Goal: Task Accomplishment & Management: Use online tool/utility

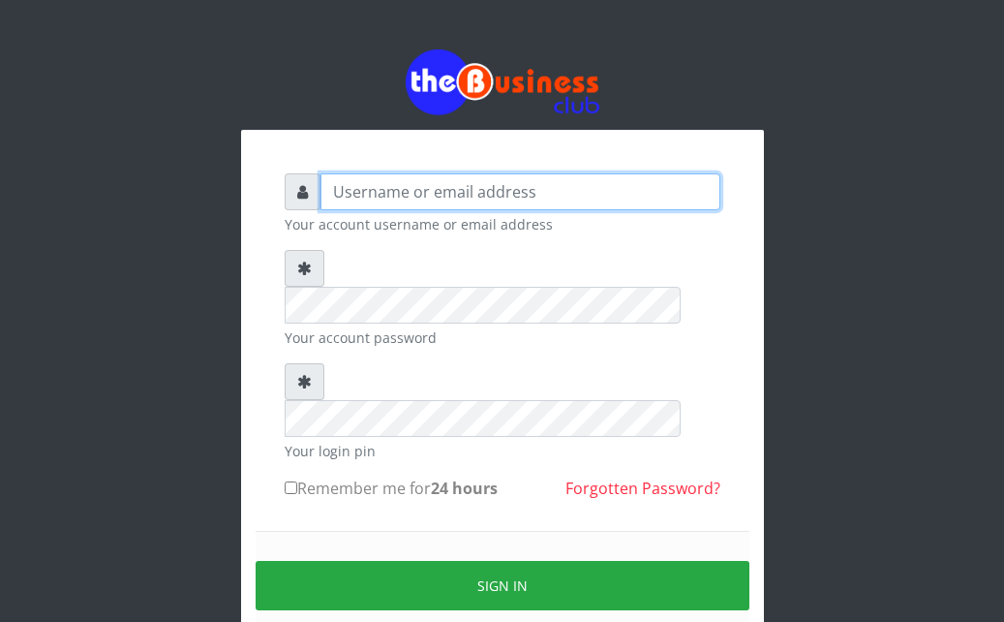
type input "Ahmed2222"
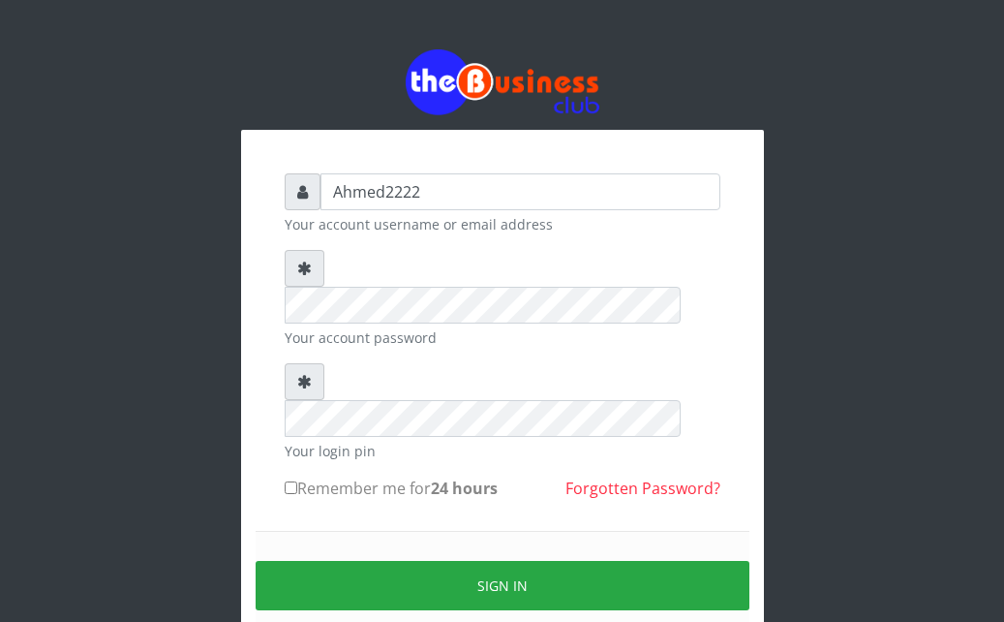
click at [285, 481] on input "Remember me for 24 hours" at bounding box center [291, 487] width 13 height 13
checkbox input "true"
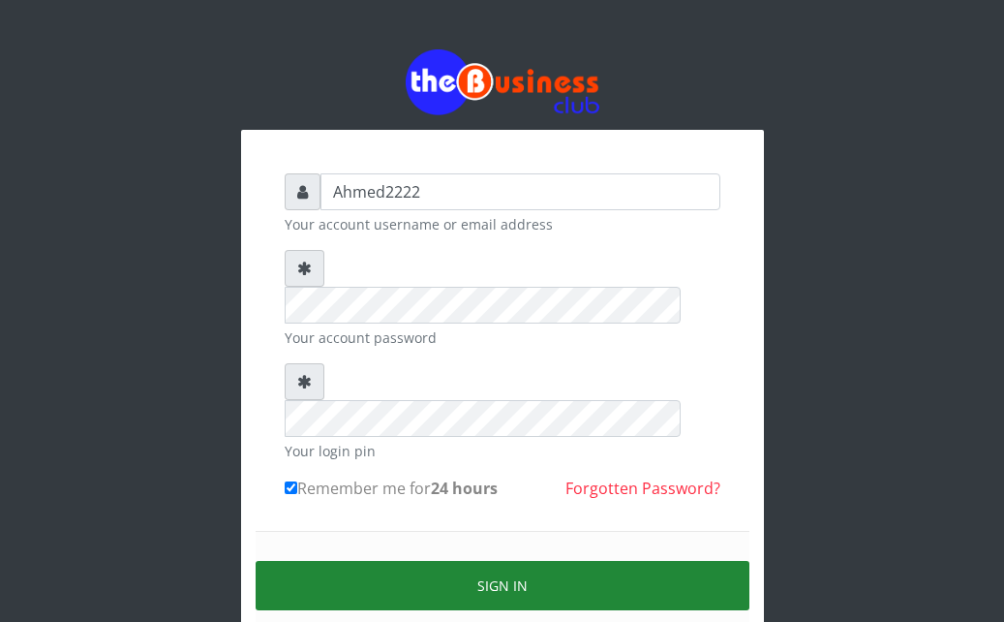
click at [324, 561] on button "Sign in" at bounding box center [503, 585] width 494 height 49
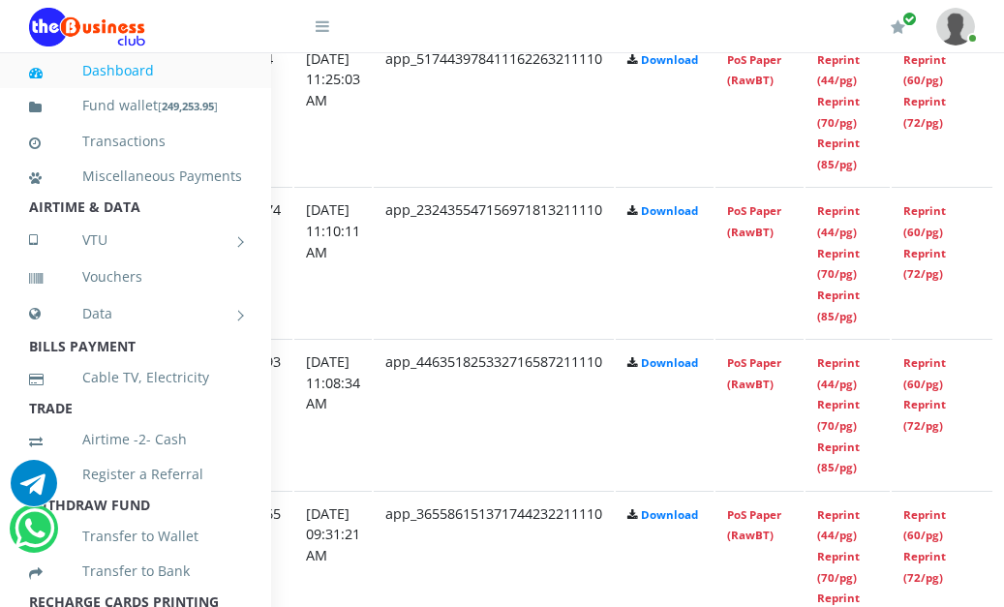
scroll to position [1492, 364]
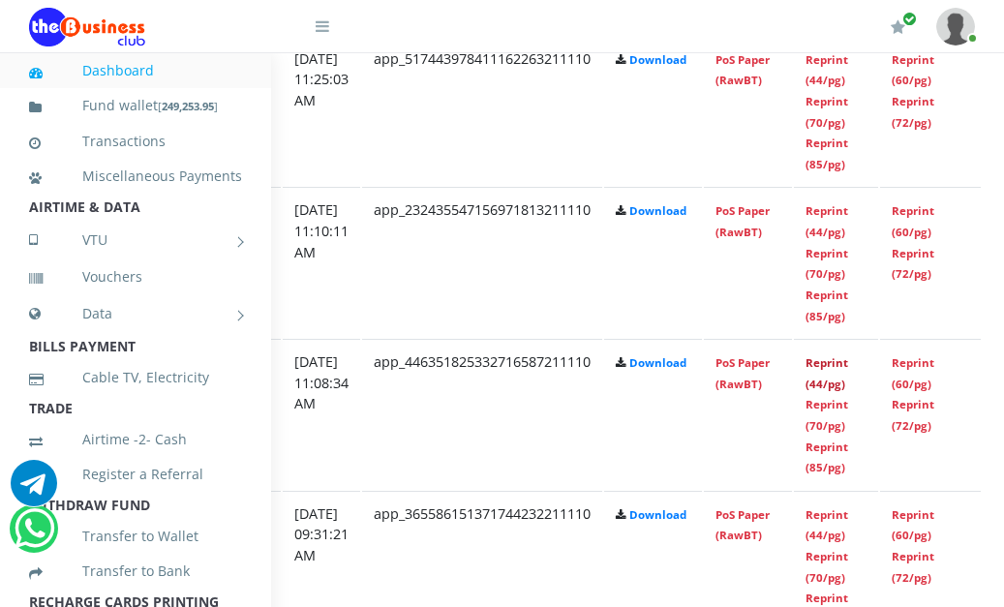
click at [848, 374] on link "Reprint (44/pg)" at bounding box center [827, 373] width 43 height 36
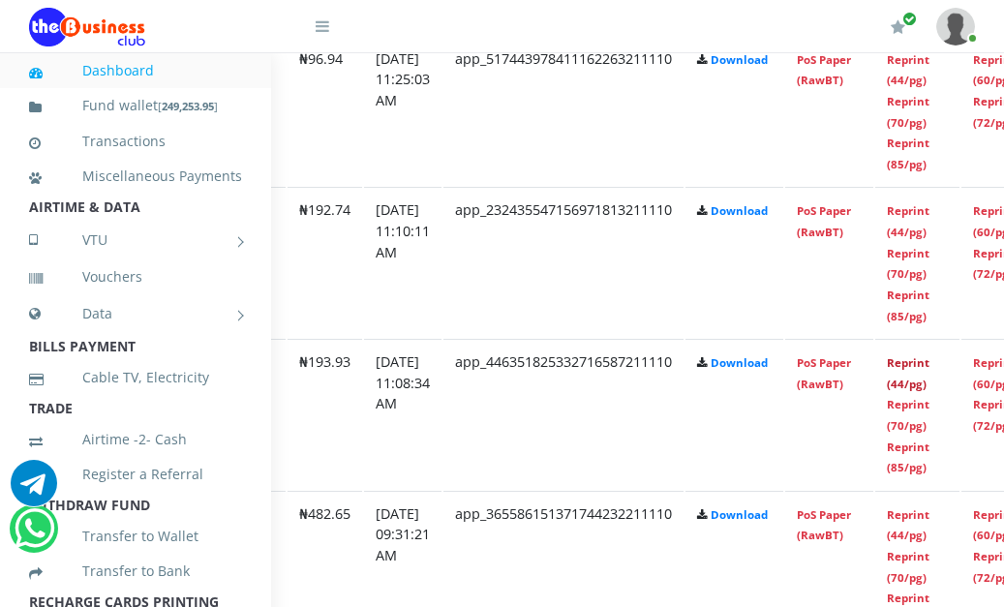
scroll to position [1492, 284]
click at [929, 218] on link "Reprint (44/pg)" at bounding box center [907, 221] width 43 height 36
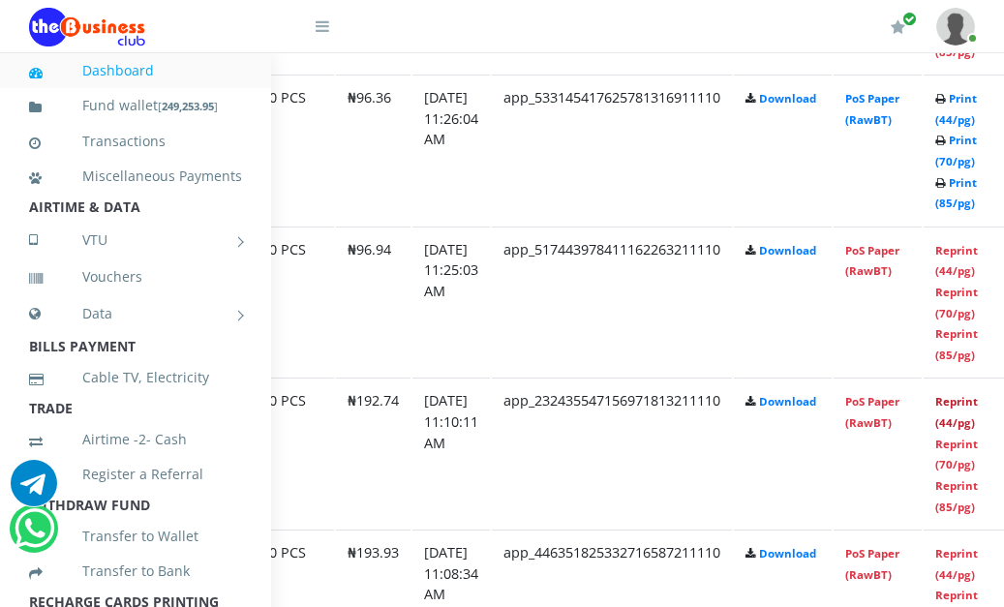
scroll to position [1301, 278]
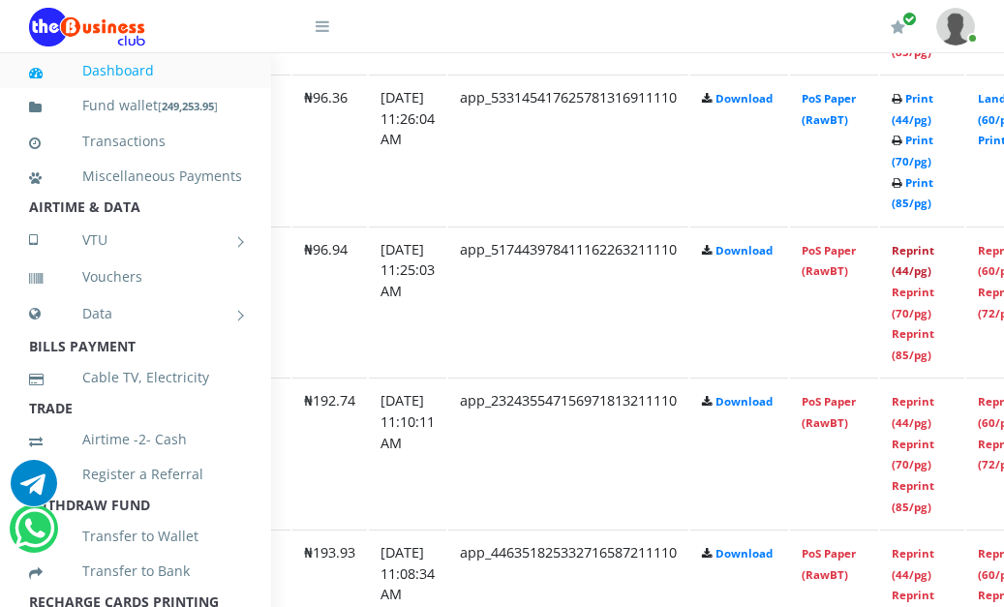
click at [932, 271] on link "Reprint (44/pg)" at bounding box center [913, 261] width 43 height 36
